Goal: Task Accomplishment & Management: Use online tool/utility

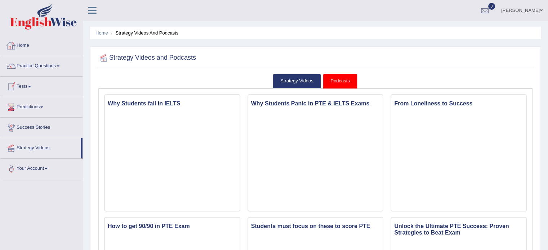
click at [48, 68] on link "Practice Questions" at bounding box center [41, 65] width 82 height 18
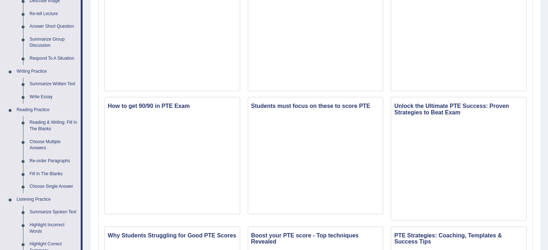
scroll to position [121, 0]
click at [66, 210] on link "Summarize Spoken Text" at bounding box center [53, 211] width 54 height 13
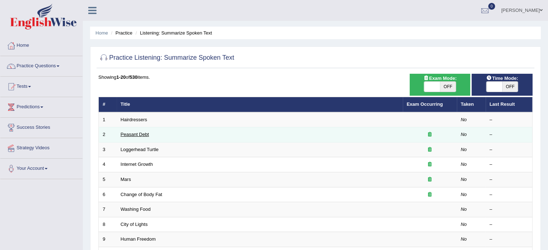
click at [144, 132] on link "Peasant Debt" at bounding box center [135, 134] width 28 height 5
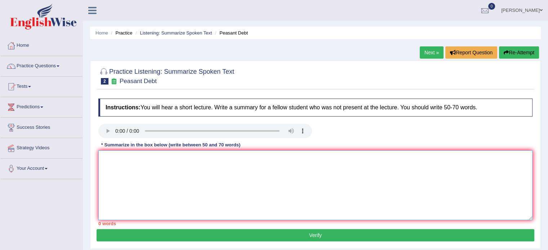
click at [128, 160] on textarea at bounding box center [315, 186] width 434 height 70
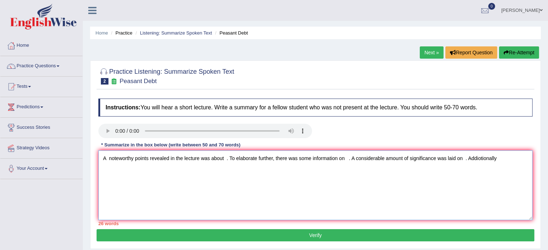
click at [481, 158] on textarea "A noteworthy points revealed in the lecture was about . To elaborate further, t…" at bounding box center [315, 186] width 434 height 70
click at [499, 158] on textarea "A noteworthy points revealed in the lecture was about . To elaborate further, t…" at bounding box center [315, 186] width 434 height 70
click at [225, 159] on textarea "A noteworthy points revealed in the lecture was about . To elaborate further, t…" at bounding box center [315, 186] width 434 height 70
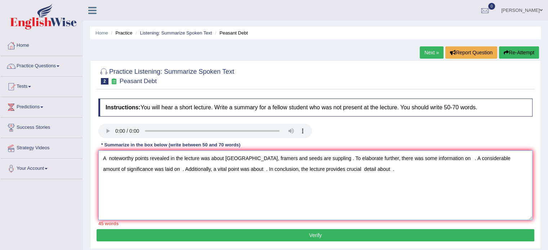
click at [429, 159] on textarea "A noteworthy points revealed in the lecture was about [GEOGRAPHIC_DATA], framer…" at bounding box center [315, 186] width 434 height 70
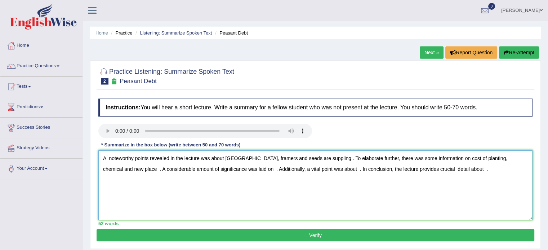
click at [215, 170] on textarea "A noteworthy points revealed in the lecture was about [GEOGRAPHIC_DATA], framer…" at bounding box center [315, 186] width 434 height 70
click at [404, 169] on textarea "A noteworthy points revealed in the lecture was about [GEOGRAPHIC_DATA], framer…" at bounding box center [315, 186] width 434 height 70
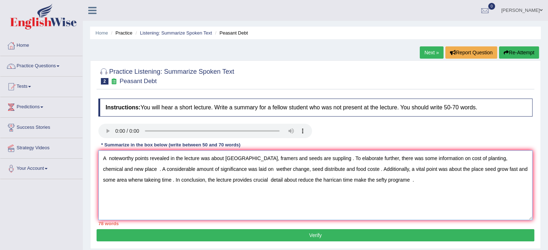
type textarea "A noteworthy points revealed in the lecture was about [GEOGRAPHIC_DATA], framer…"
click at [319, 234] on button "Verify" at bounding box center [316, 236] width 438 height 12
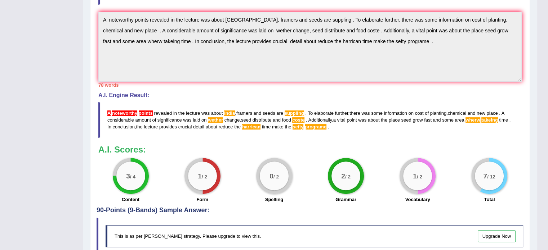
scroll to position [187, 0]
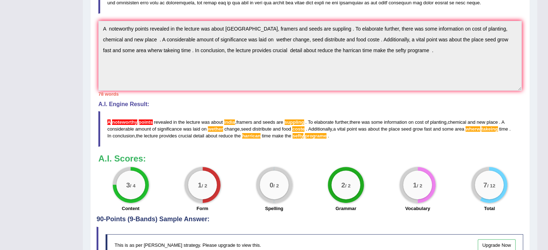
click at [124, 125] on span "noteworthy" at bounding box center [124, 122] width 25 height 5
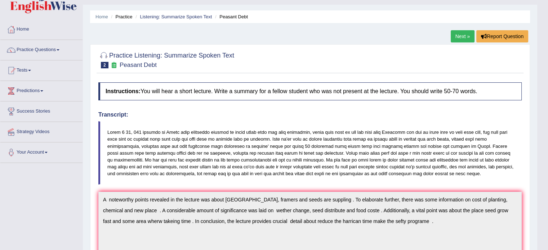
scroll to position [0, 0]
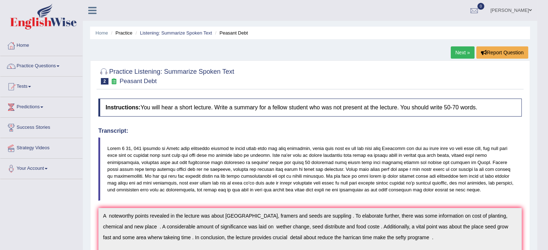
click at [374, 128] on h4 "Transcript:" at bounding box center [309, 131] width 423 height 6
click at [371, 124] on div "Instructions: You will hear a short lecture. Write a summary for a fellow stude…" at bounding box center [310, 249] width 427 height 308
